Goal: Information Seeking & Learning: Learn about a topic

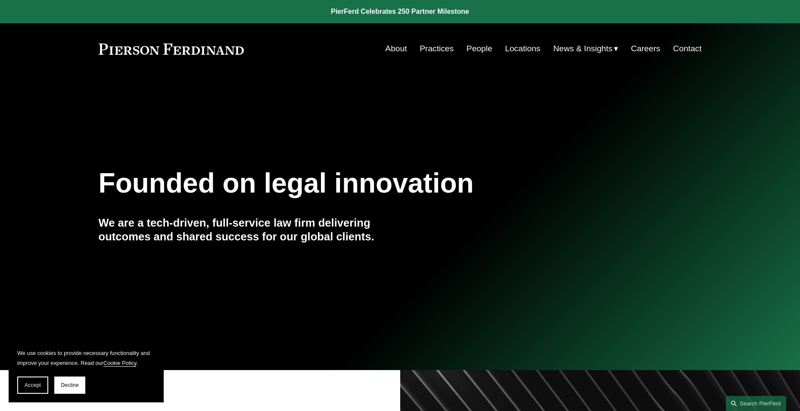
click at [479, 46] on link "People" at bounding box center [480, 48] width 26 height 16
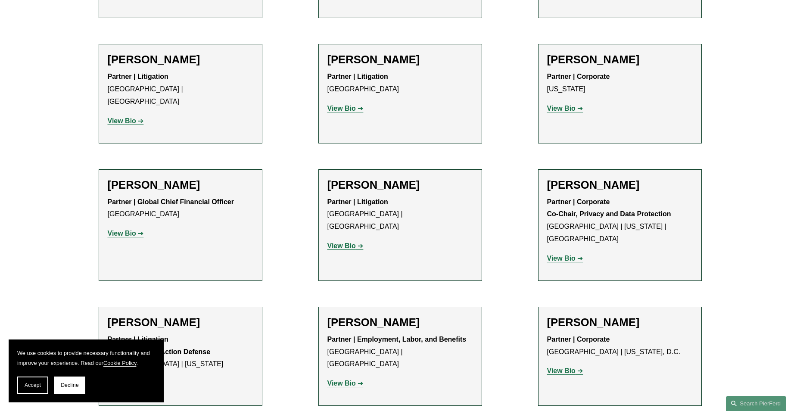
scroll to position [6764, 0]
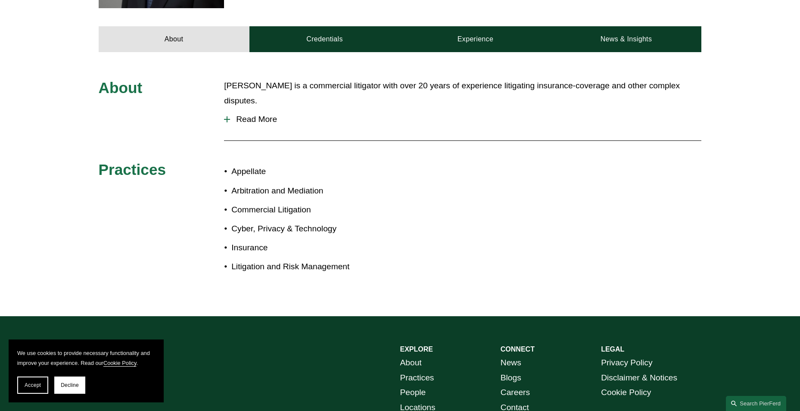
scroll to position [431, 0]
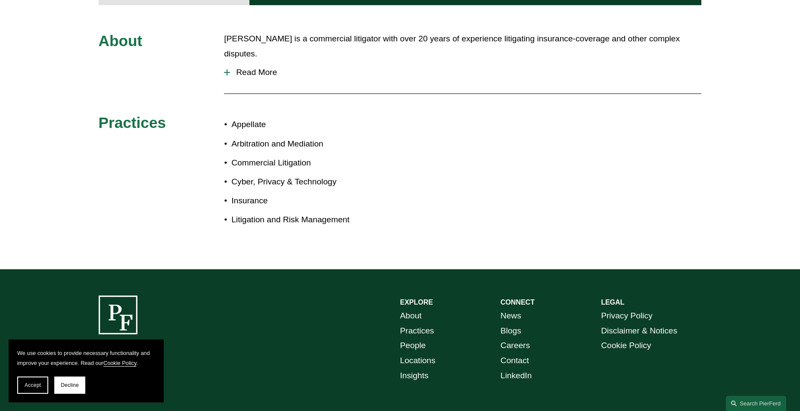
click at [247, 68] on span "Read More" at bounding box center [465, 72] width 471 height 9
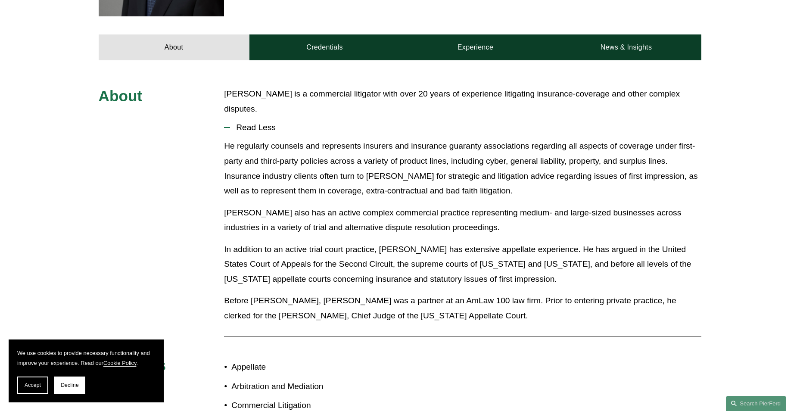
scroll to position [345, 0]
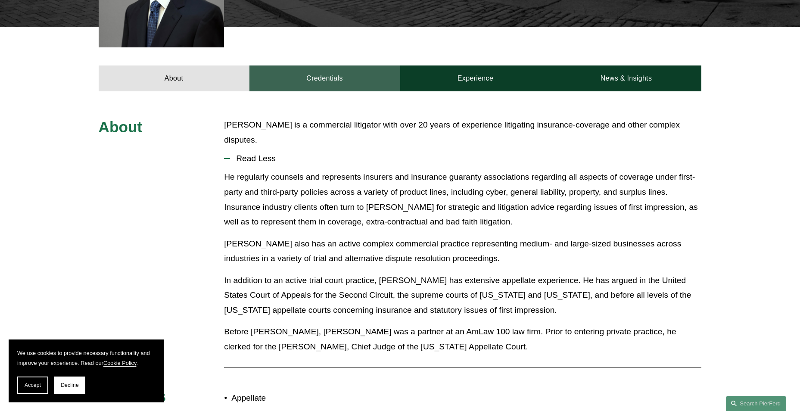
click at [327, 65] on link "Credentials" at bounding box center [324, 78] width 151 height 26
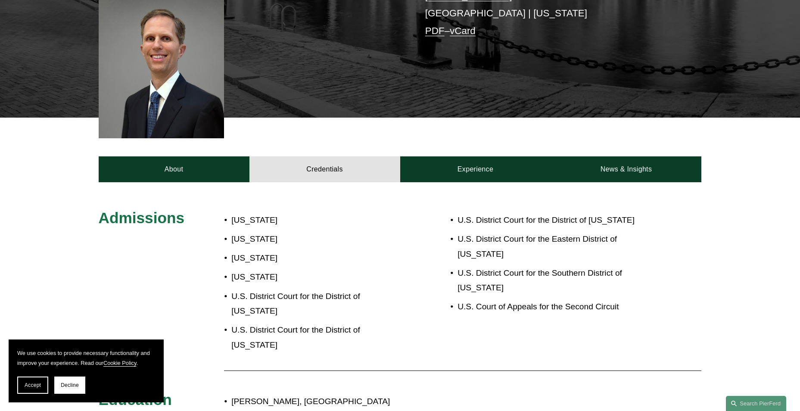
scroll to position [215, 0]
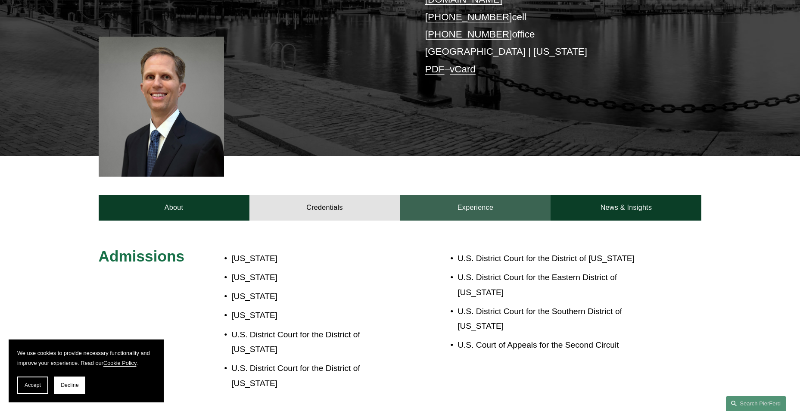
click at [464, 195] on link "Experience" at bounding box center [475, 208] width 151 height 26
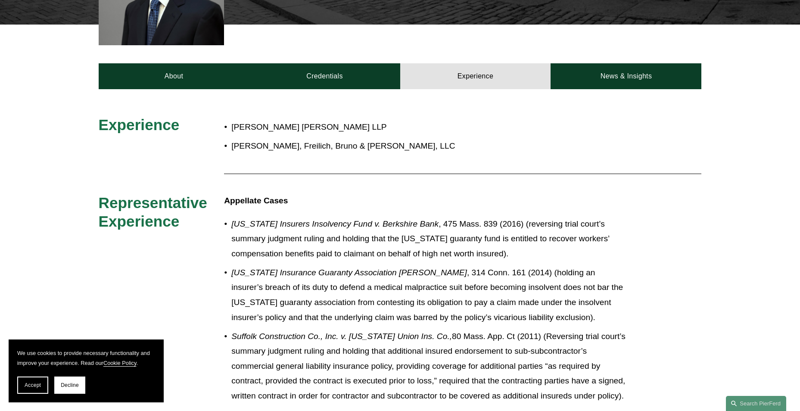
scroll to position [345, 0]
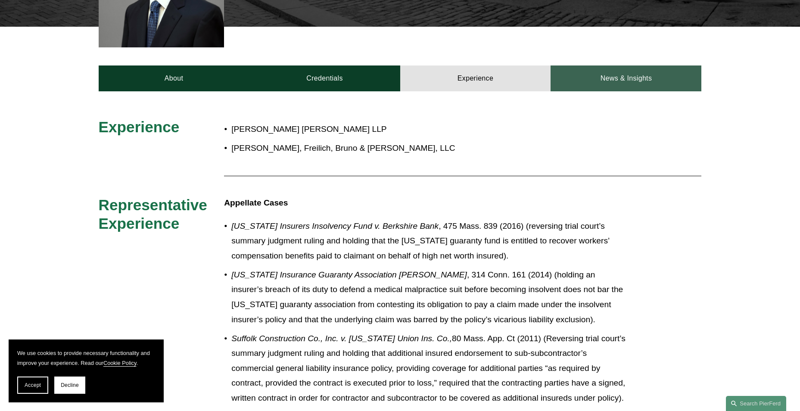
click at [620, 65] on link "News & Insights" at bounding box center [626, 78] width 151 height 26
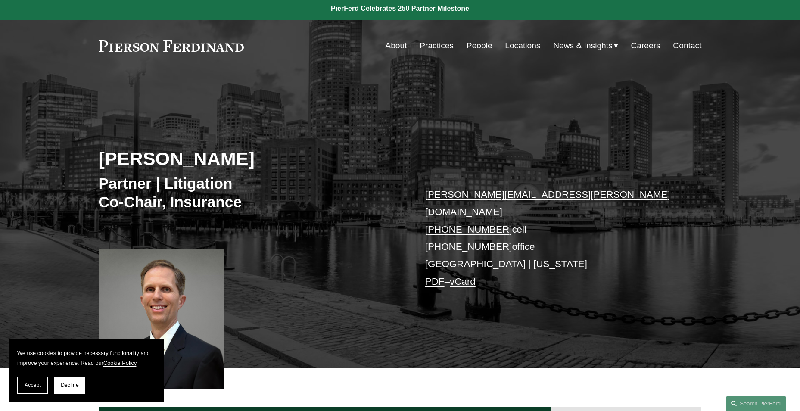
scroll to position [0, 0]
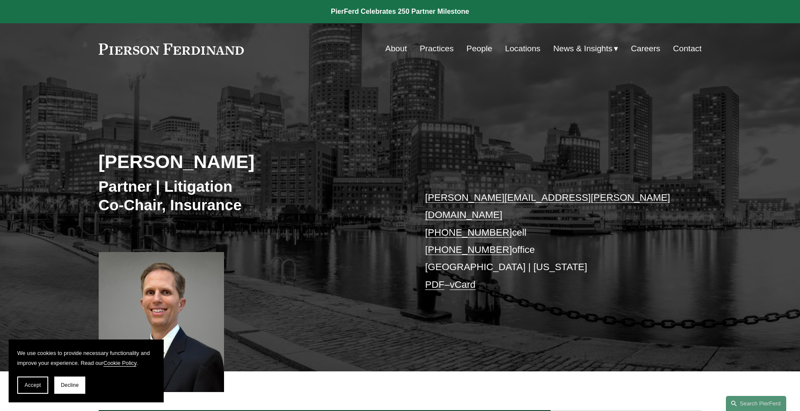
click at [521, 47] on link "Locations" at bounding box center [522, 48] width 35 height 16
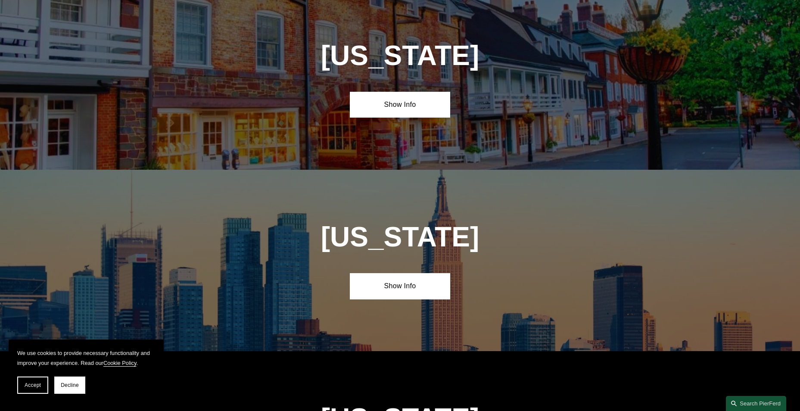
scroll to position [2111, 0]
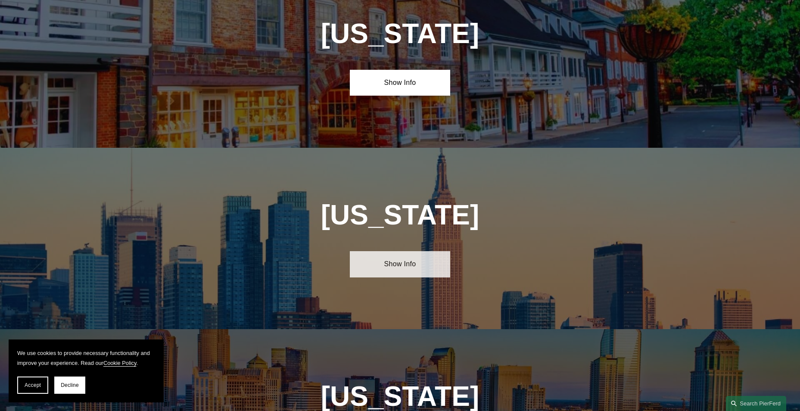
click at [376, 251] on link "Show Info" at bounding box center [400, 264] width 100 height 26
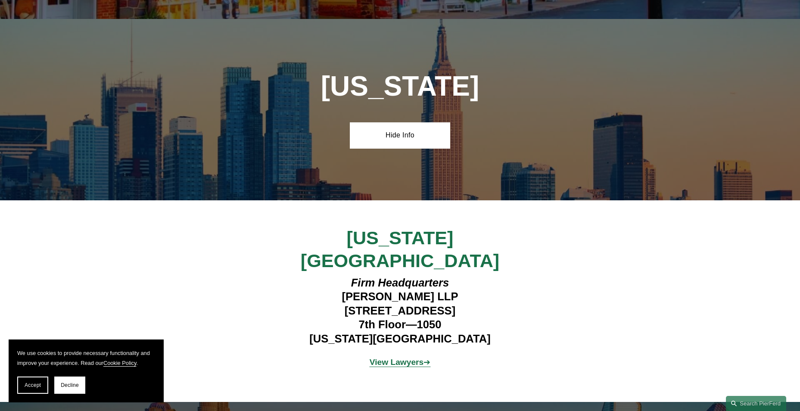
scroll to position [2240, 0]
click at [391, 357] on strong "View Lawyers" at bounding box center [397, 361] width 54 height 9
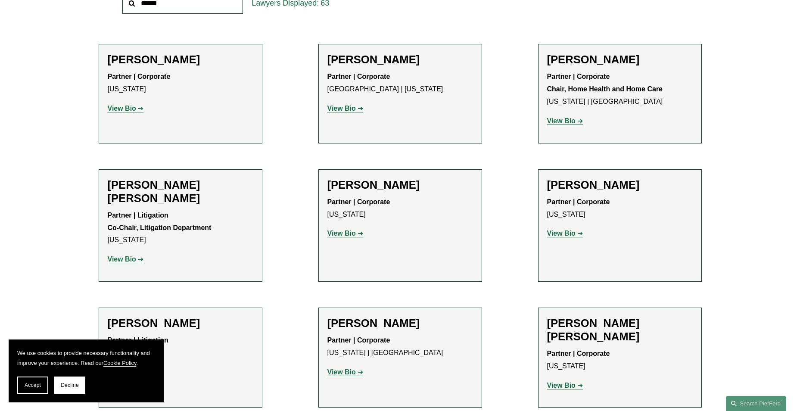
scroll to position [388, 0]
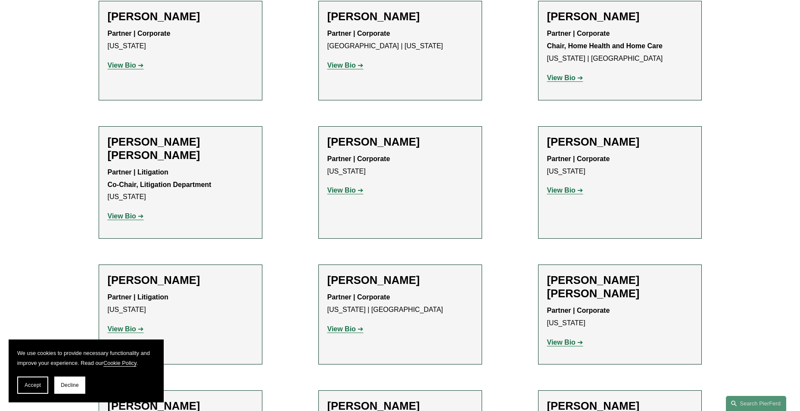
click at [129, 212] on strong "View Bio" at bounding box center [122, 215] width 28 height 7
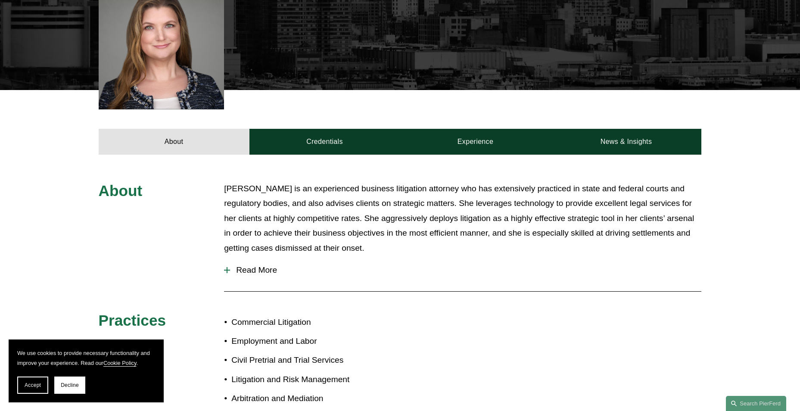
scroll to position [302, 0]
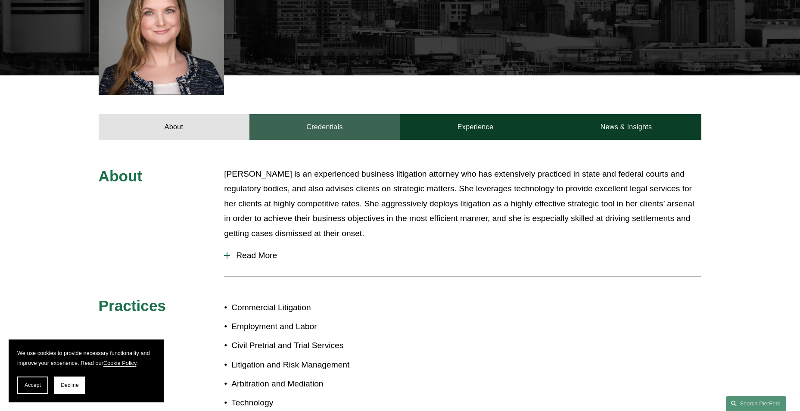
click at [306, 114] on link "Credentials" at bounding box center [324, 127] width 151 height 26
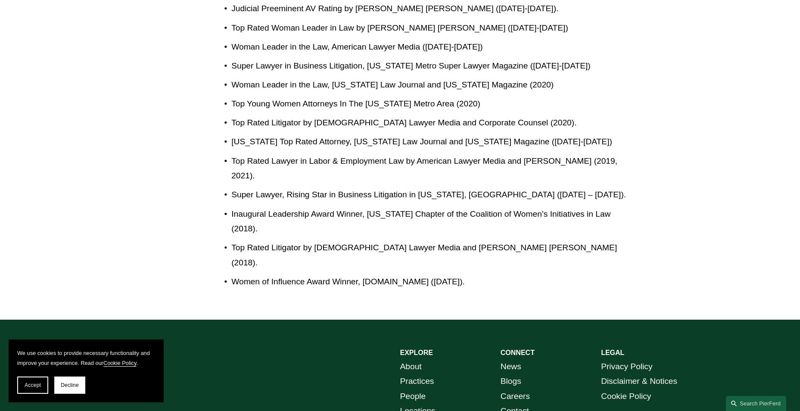
scroll to position [775, 0]
